Goal: Information Seeking & Learning: Check status

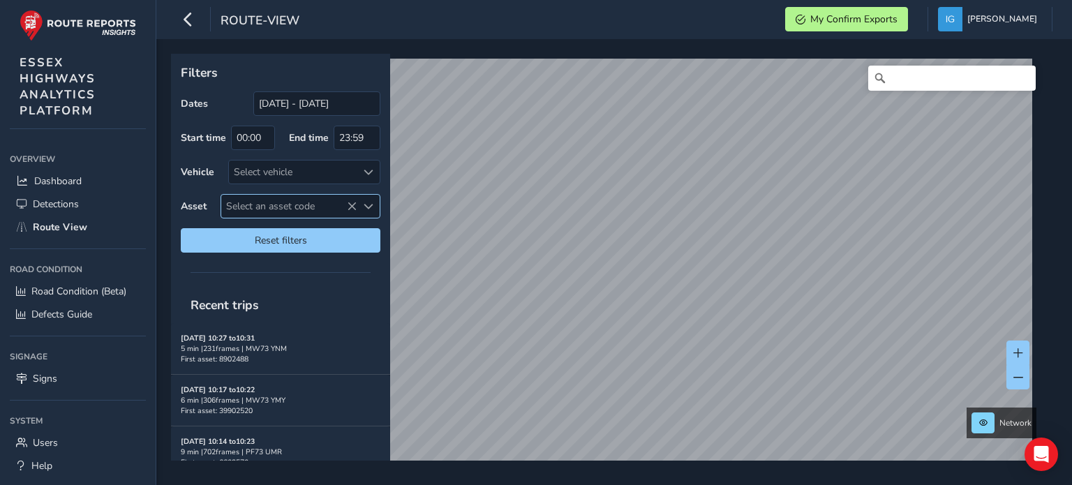
click at [370, 204] on span "Select an asset code" at bounding box center [369, 207] width 10 height 10
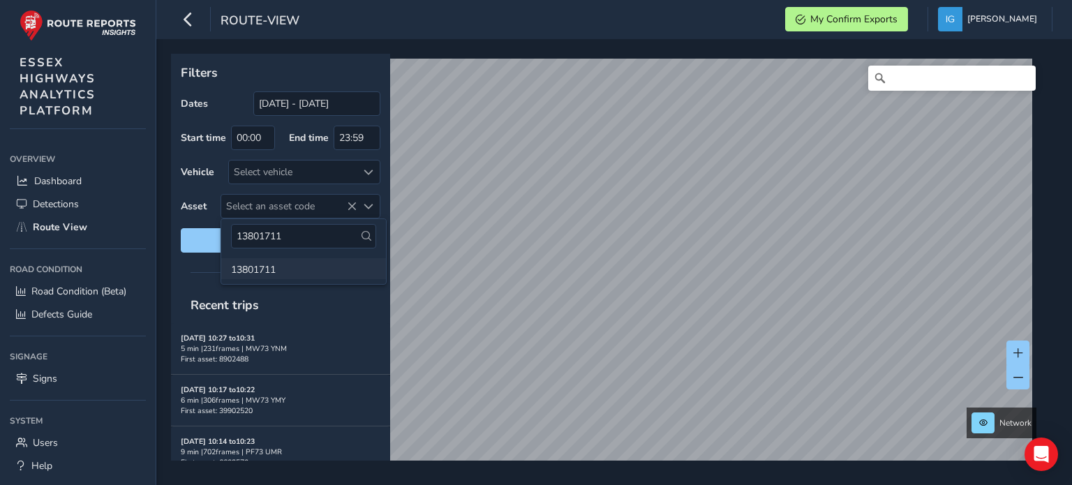
type input "13801711"
click at [252, 271] on li "13801711" at bounding box center [303, 268] width 165 height 21
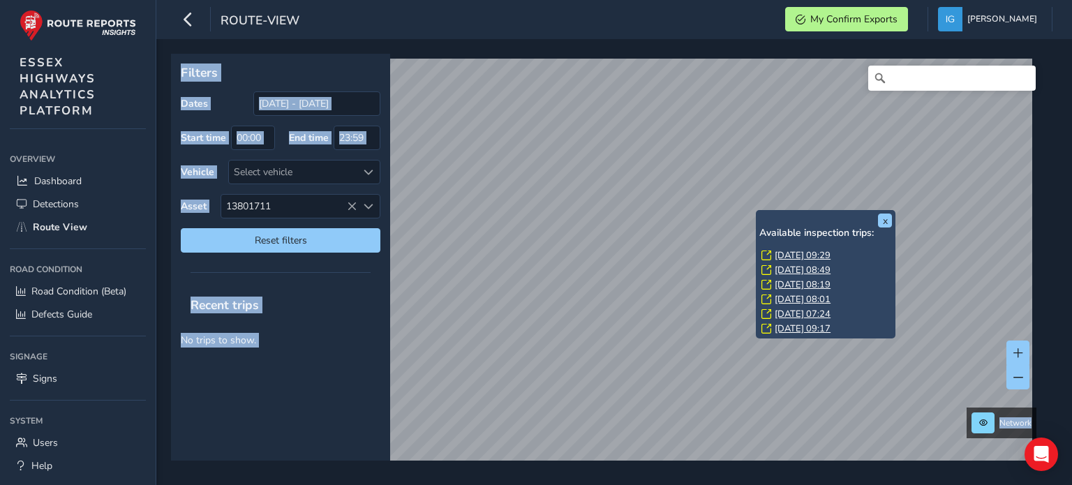
click at [786, 256] on link "[DATE] 09:29" at bounding box center [803, 255] width 56 height 13
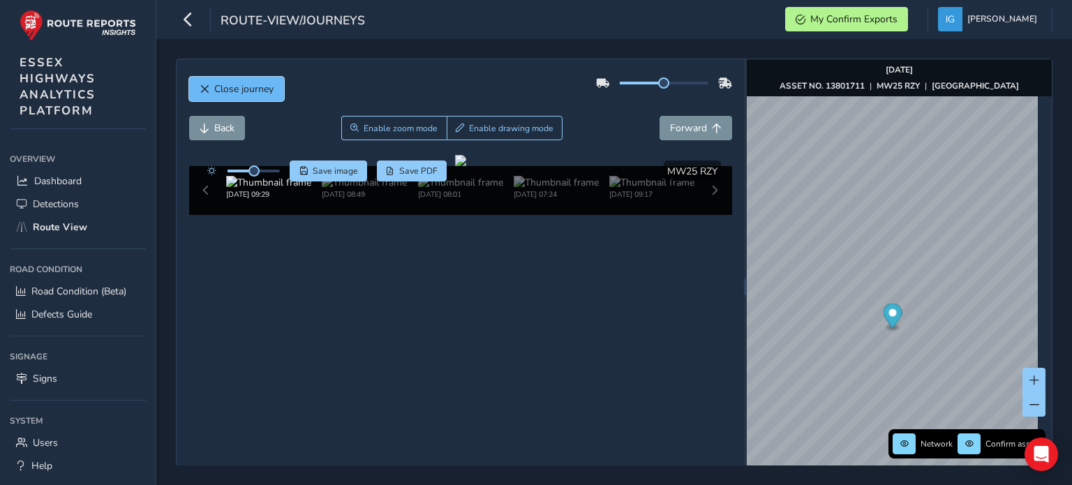
click at [255, 86] on span "Close journey" at bounding box center [243, 88] width 59 height 13
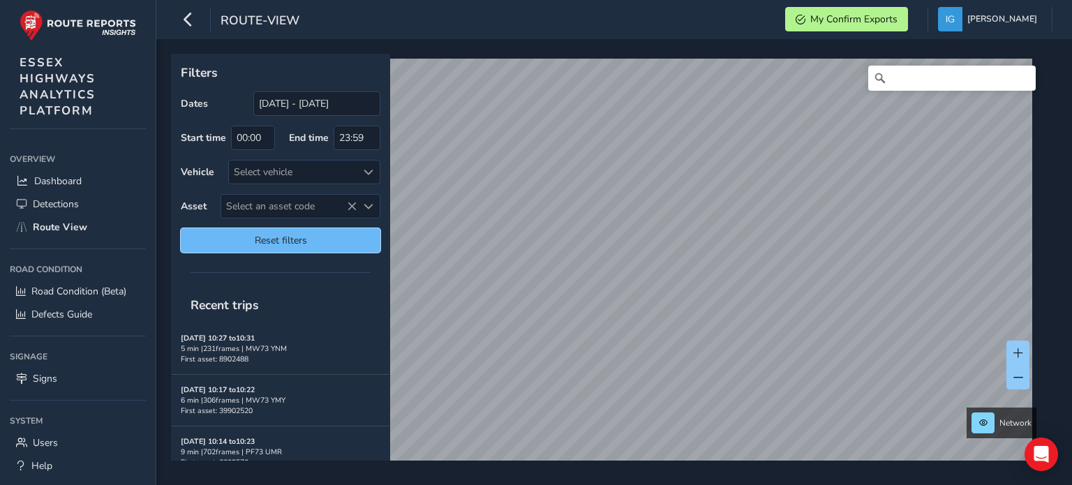
click at [269, 236] on span "Reset filters" at bounding box center [280, 240] width 179 height 13
click at [350, 246] on span "Reset filters" at bounding box center [280, 240] width 179 height 13
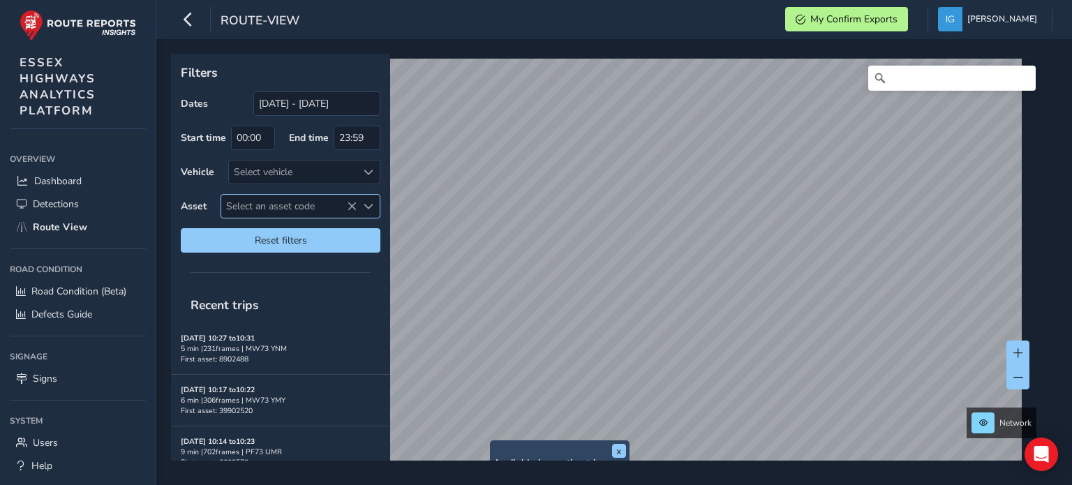
click at [319, 200] on span "Select an asset code" at bounding box center [288, 206] width 135 height 23
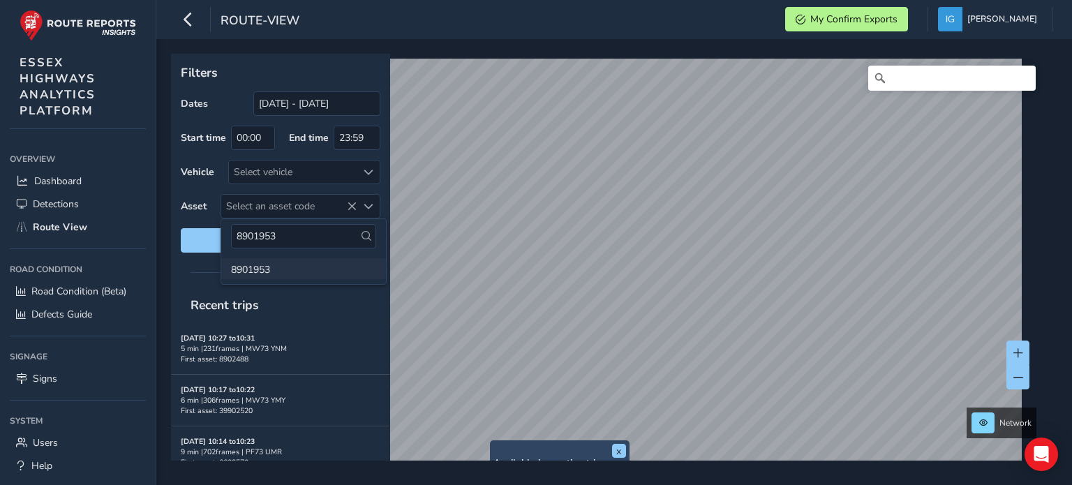
type input "8901953"
click at [285, 267] on li "8901953" at bounding box center [303, 268] width 165 height 21
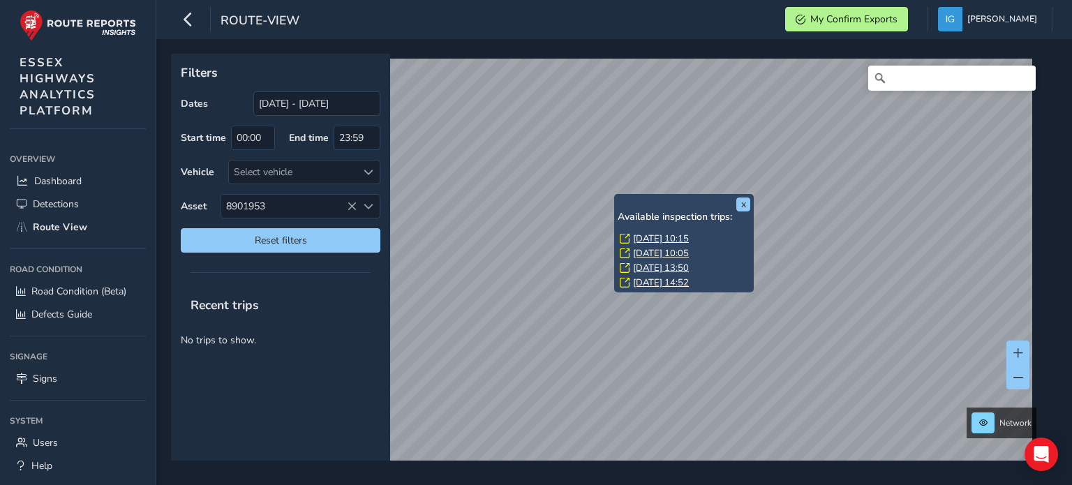
click at [638, 239] on link "[DATE] 10:15" at bounding box center [661, 238] width 56 height 13
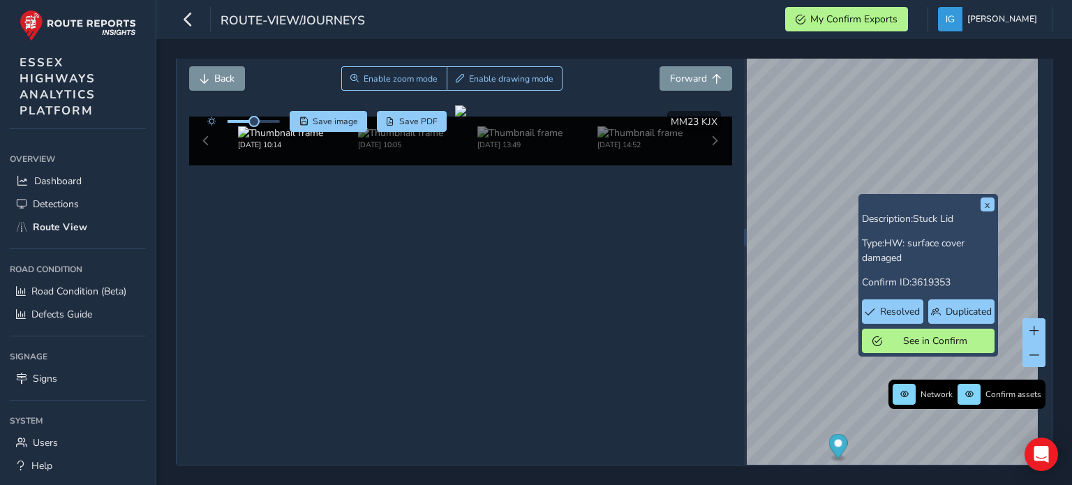
scroll to position [77, 0]
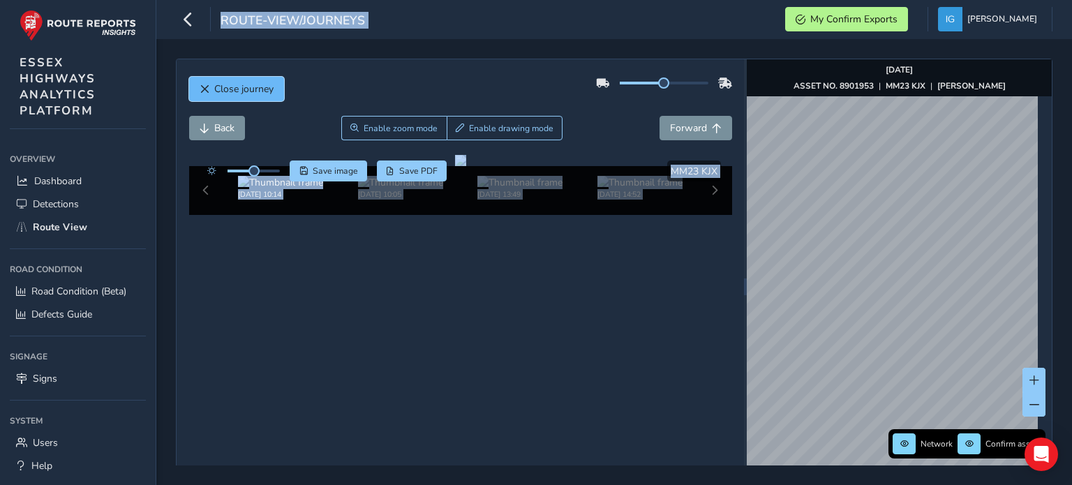
click at [264, 91] on span "Close journey" at bounding box center [243, 88] width 59 height 13
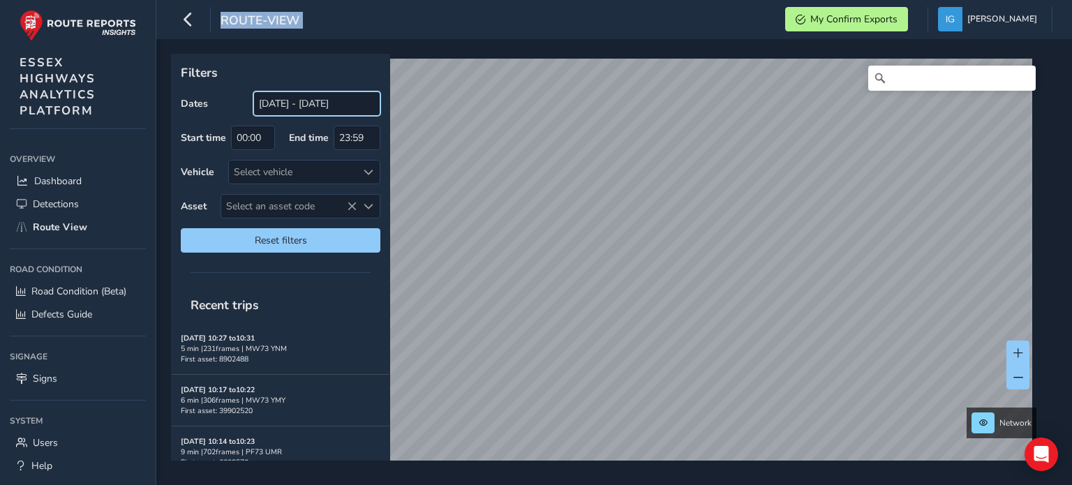
click at [352, 103] on input "[DATE] - [DATE]" at bounding box center [316, 103] width 127 height 24
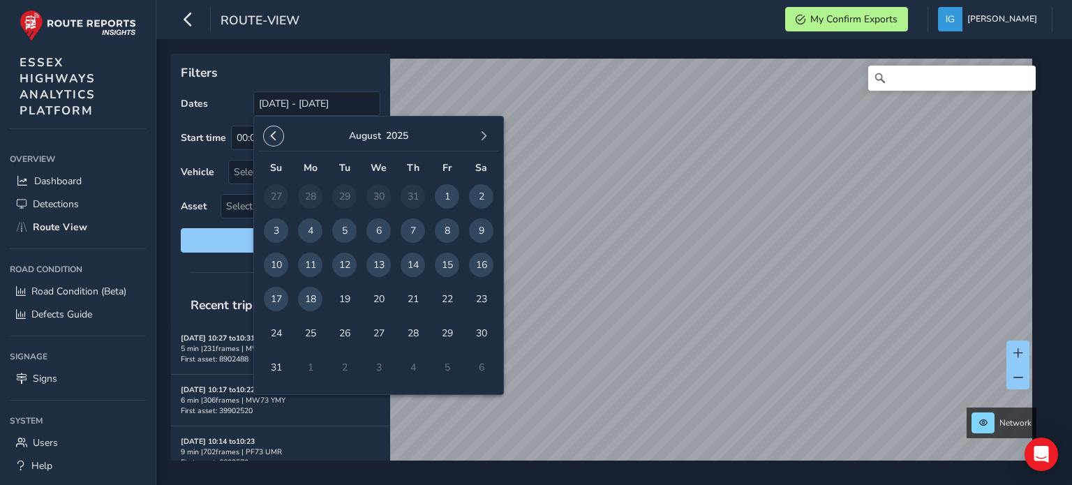
click at [271, 138] on span "button" at bounding box center [274, 136] width 10 height 10
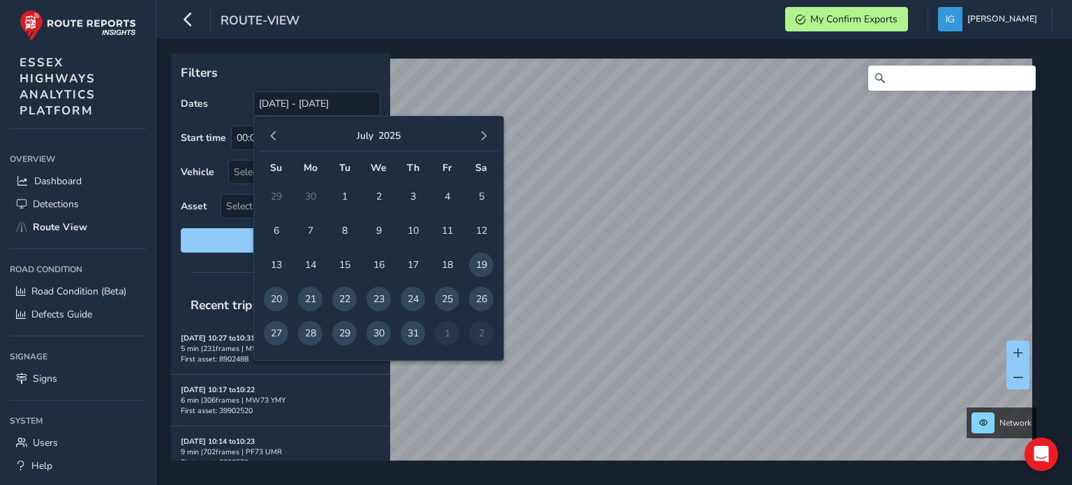
click at [271, 138] on span "button" at bounding box center [274, 136] width 10 height 10
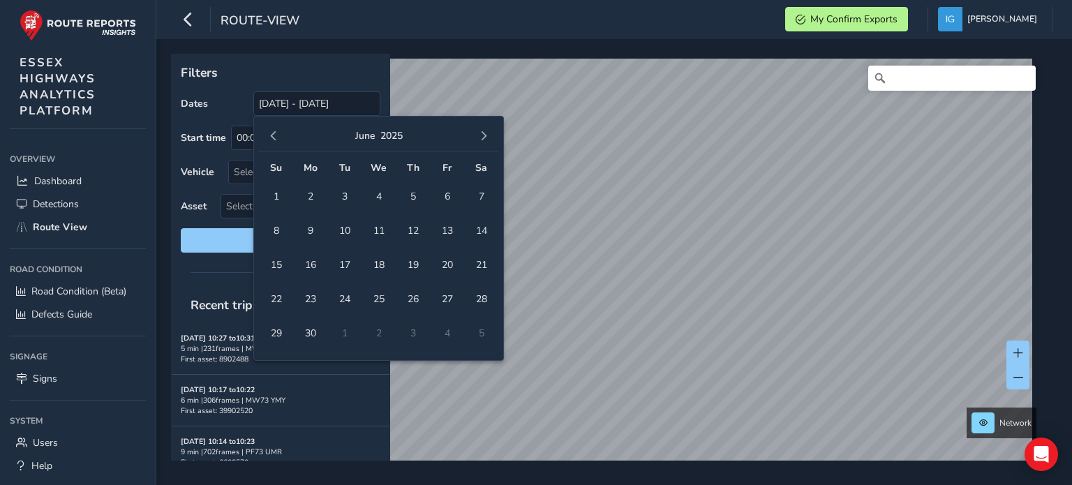
click at [271, 138] on span "button" at bounding box center [274, 136] width 10 height 10
drag, startPoint x: 276, startPoint y: 261, endPoint x: 284, endPoint y: 259, distance: 8.0
click at [277, 261] on span "11" at bounding box center [276, 265] width 24 height 24
click at [488, 136] on span "button" at bounding box center [484, 136] width 10 height 10
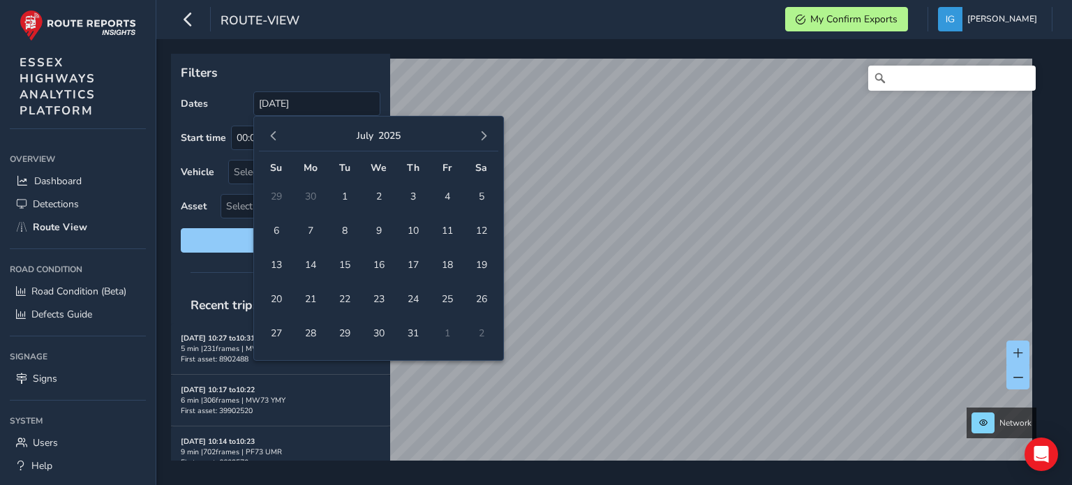
click at [488, 136] on span "button" at bounding box center [484, 136] width 10 height 10
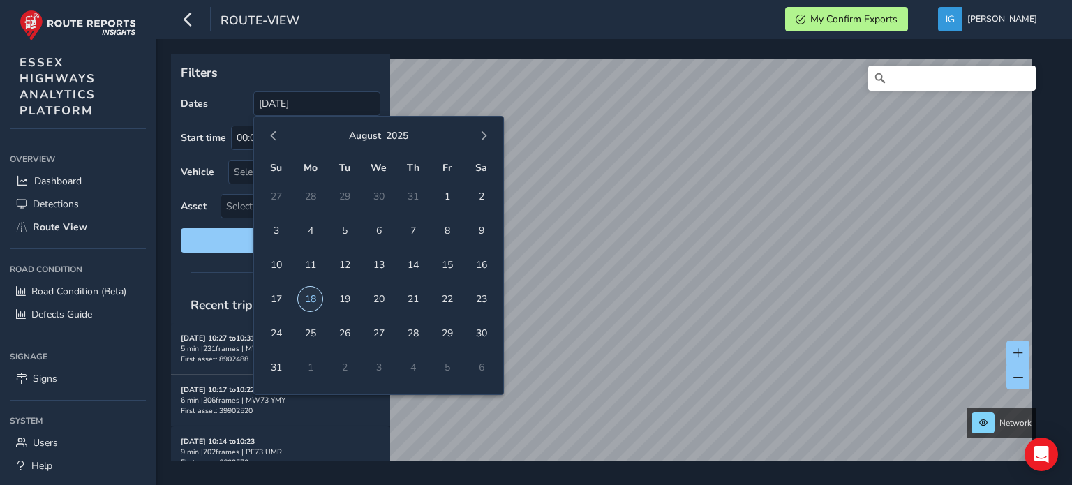
click at [308, 300] on span "18" at bounding box center [310, 299] width 24 height 24
type input "[DATE] - [DATE]"
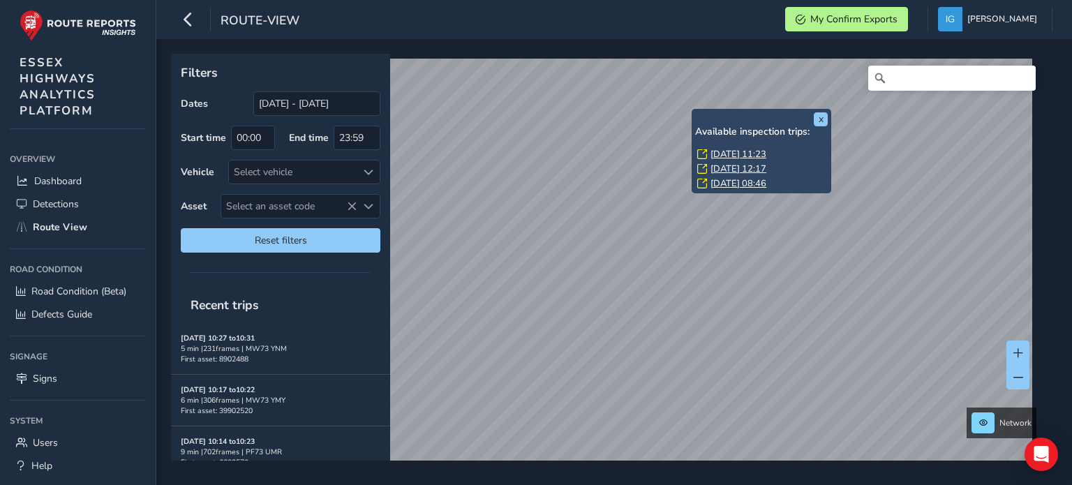
click at [719, 154] on link "[DATE] 11:23" at bounding box center [738, 154] width 56 height 13
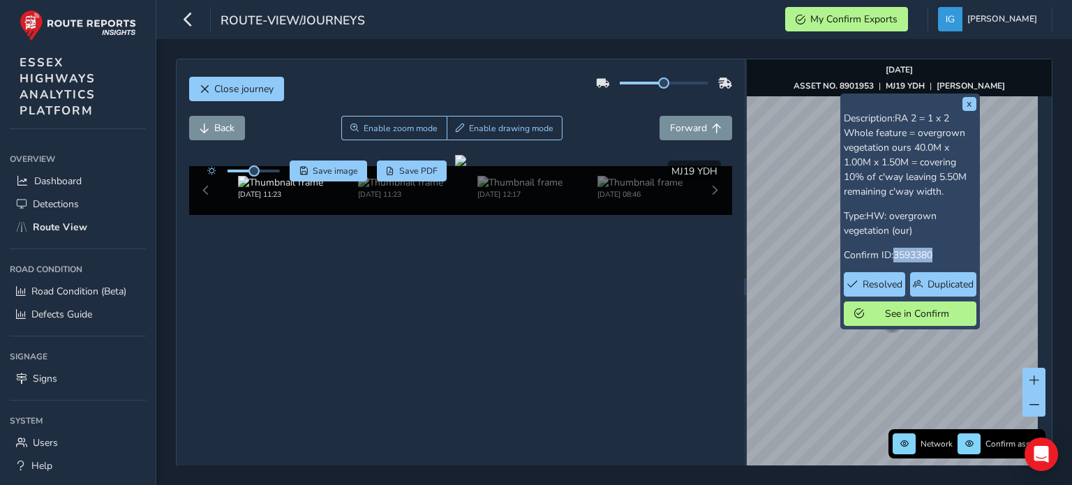
drag, startPoint x: 895, startPoint y: 252, endPoint x: 934, endPoint y: 252, distance: 39.1
click at [932, 252] on span "3593380" at bounding box center [912, 254] width 39 height 13
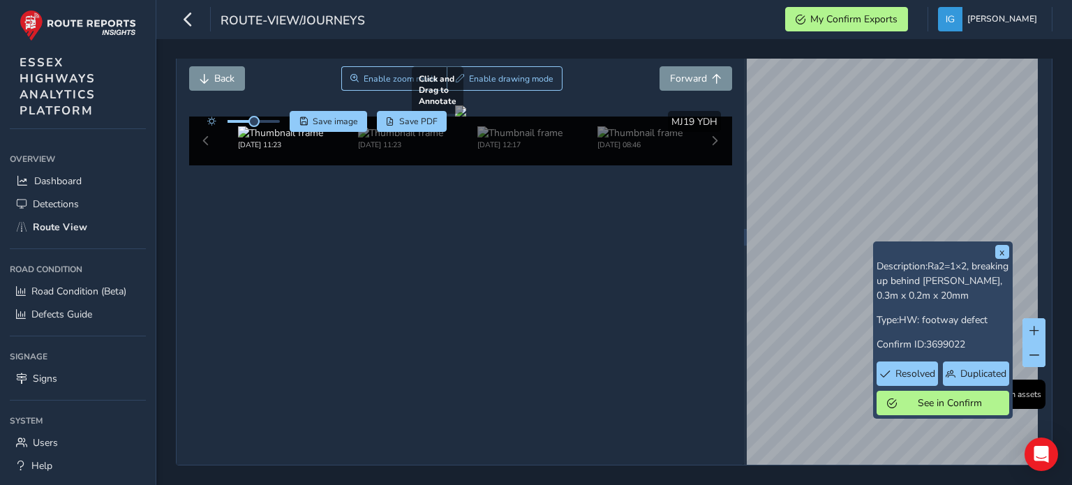
scroll to position [77, 0]
click at [204, 165] on div "[DATE] 11:23 [DATE] 11:23 [DATE] 12:17 [DATE] 08:46" at bounding box center [460, 141] width 543 height 49
click at [455, 117] on div at bounding box center [460, 110] width 11 height 11
